Goal: Use online tool/utility

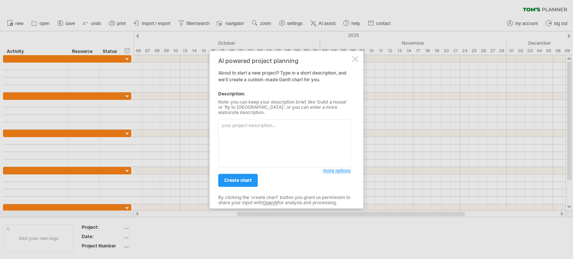
click at [355, 62] on div at bounding box center [355, 59] width 6 height 6
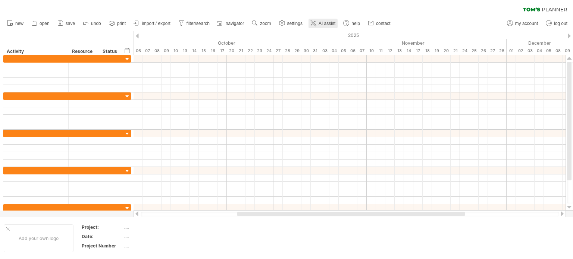
click at [321, 22] on span "AI assist" at bounding box center [327, 23] width 17 height 5
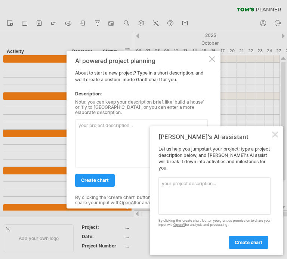
click at [275, 138] on div at bounding box center [275, 135] width 6 height 6
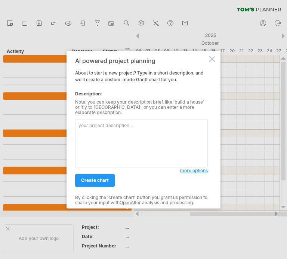
click at [155, 127] on textarea at bounding box center [141, 143] width 132 height 48
type textarea "I"
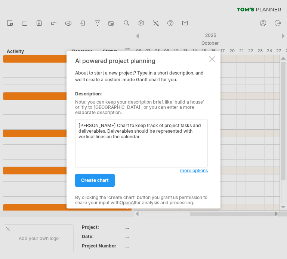
click at [151, 136] on textarea "[PERSON_NAME] Chart to keep track of project tasks and deliverables. Delverable…" at bounding box center [141, 143] width 132 height 48
click at [141, 141] on textarea "[PERSON_NAME] Chart to keep track of project tasks and deliverables. Delverable…" at bounding box center [141, 143] width 132 height 48
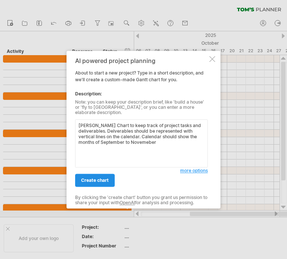
type textarea "[PERSON_NAME] Chart to keep track of project tasks and deliverables. Delverable…"
click at [108, 178] on span "create chart" at bounding box center [95, 181] width 28 height 6
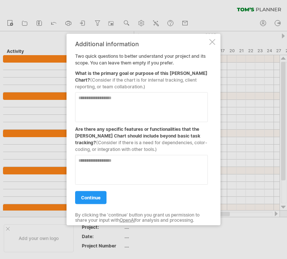
click at [135, 96] on textarea at bounding box center [141, 107] width 132 height 30
type textarea "**********"
click at [156, 163] on textarea at bounding box center [141, 170] width 132 height 30
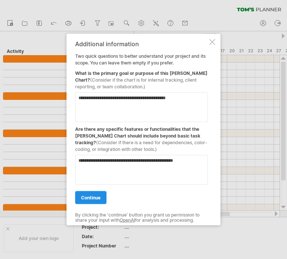
type textarea "**********"
click at [102, 201] on link "continue" at bounding box center [90, 197] width 31 height 13
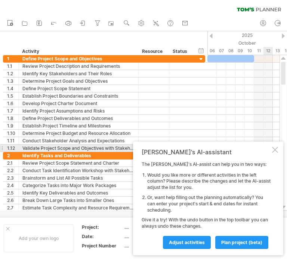
click at [273, 150] on div at bounding box center [275, 150] width 6 height 6
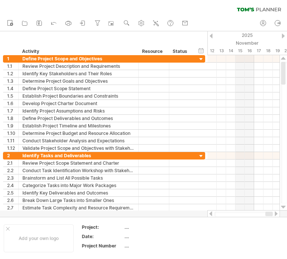
drag, startPoint x: 236, startPoint y: 215, endPoint x: 269, endPoint y: 213, distance: 32.9
click at [269, 213] on div at bounding box center [268, 214] width 7 height 4
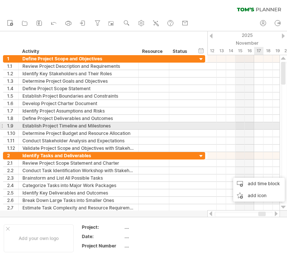
click at [254, 130] on div at bounding box center [243, 133] width 72 height 7
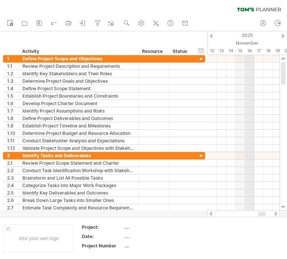
click at [253, 50] on div "16" at bounding box center [248, 51] width 9 height 8
click at [253, 65] on div at bounding box center [243, 103] width 72 height 97
